Goal: Information Seeking & Learning: Learn about a topic

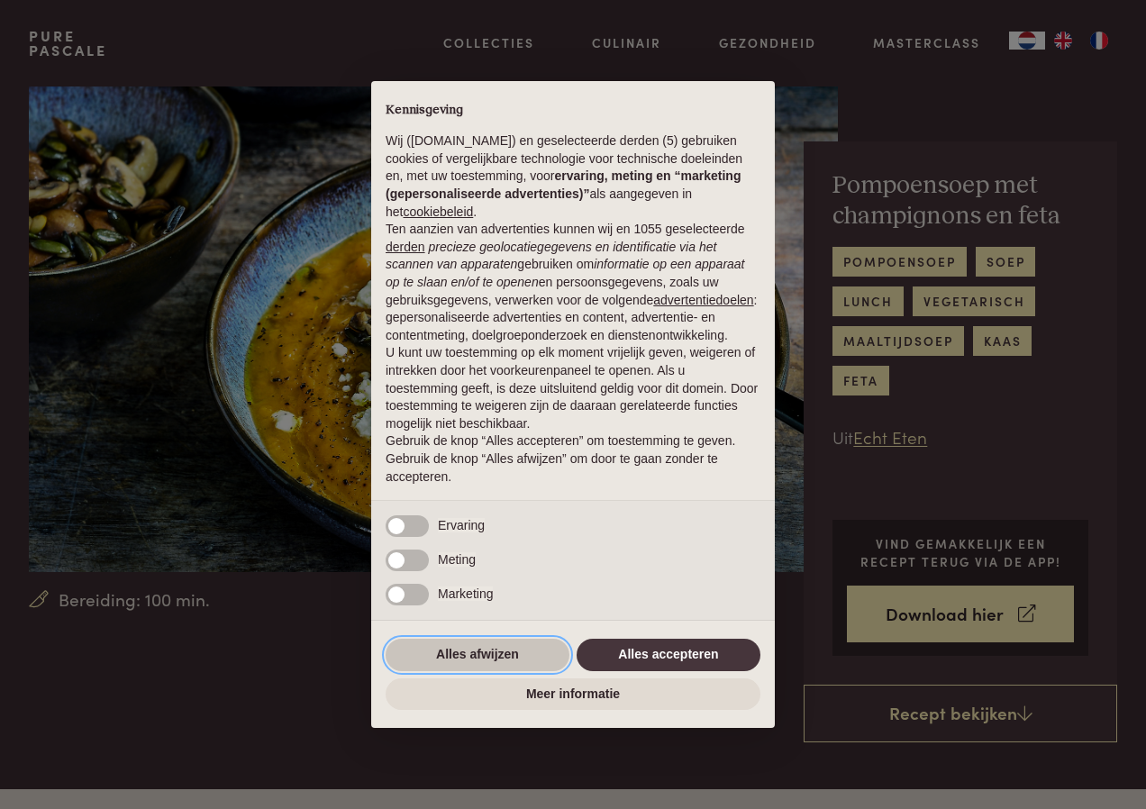
click at [478, 649] on button "Alles afwijzen" at bounding box center [478, 655] width 184 height 32
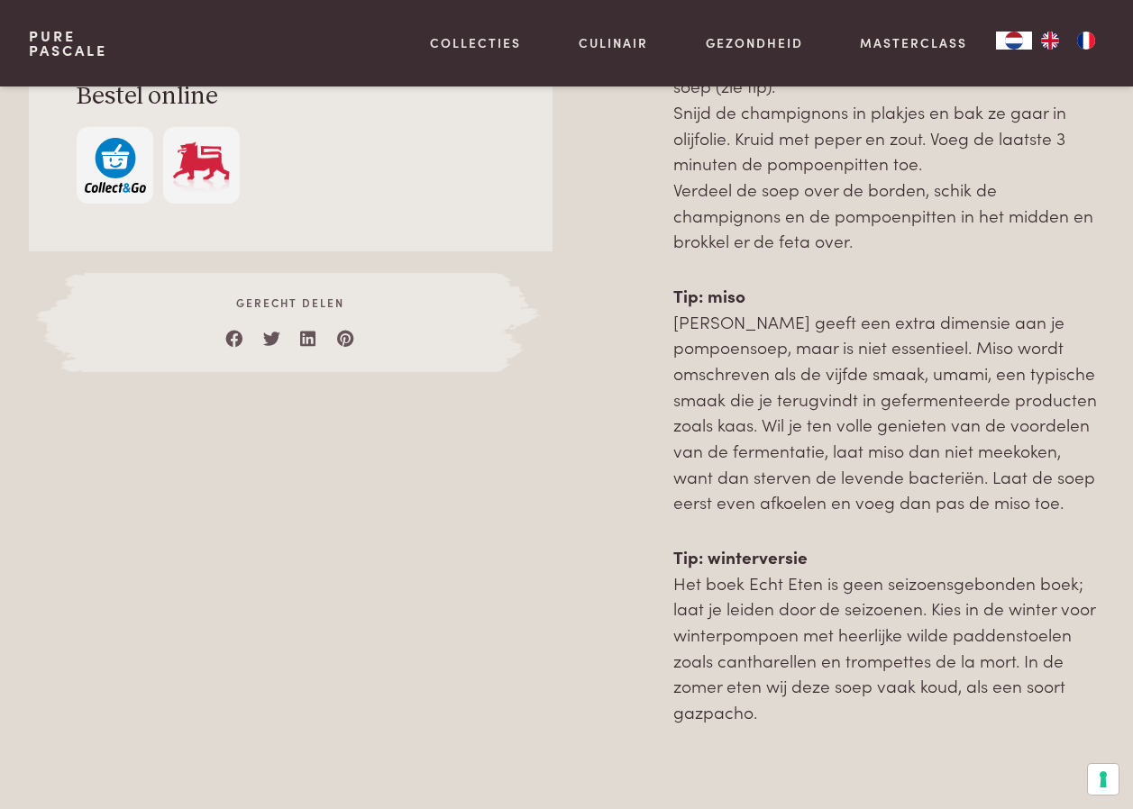
scroll to position [1352, 0]
